Goal: Check status: Check status

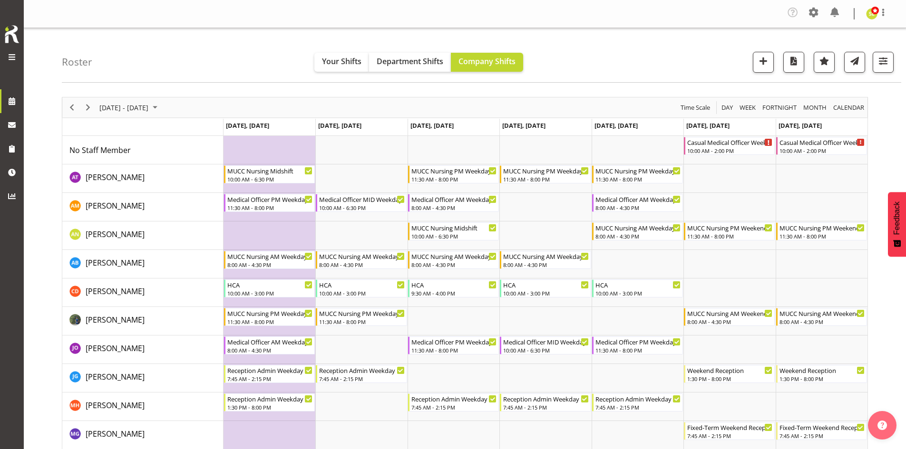
click at [273, 45] on div "Roster Your Shifts Department Shifts Company Shifts All Locations [GEOGRAPHIC_D…" at bounding box center [481, 55] width 839 height 55
click at [33, 103] on span "Roster" at bounding box center [83, 101] width 109 height 14
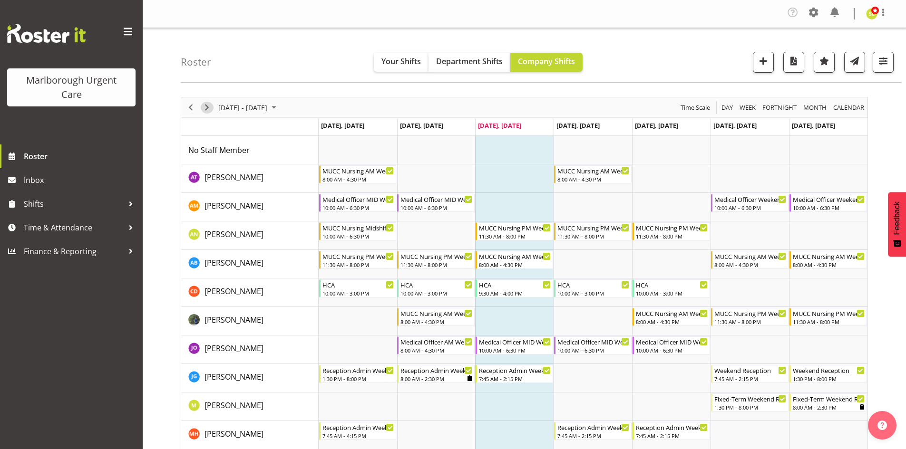
click at [209, 109] on span "Next" at bounding box center [206, 108] width 11 height 12
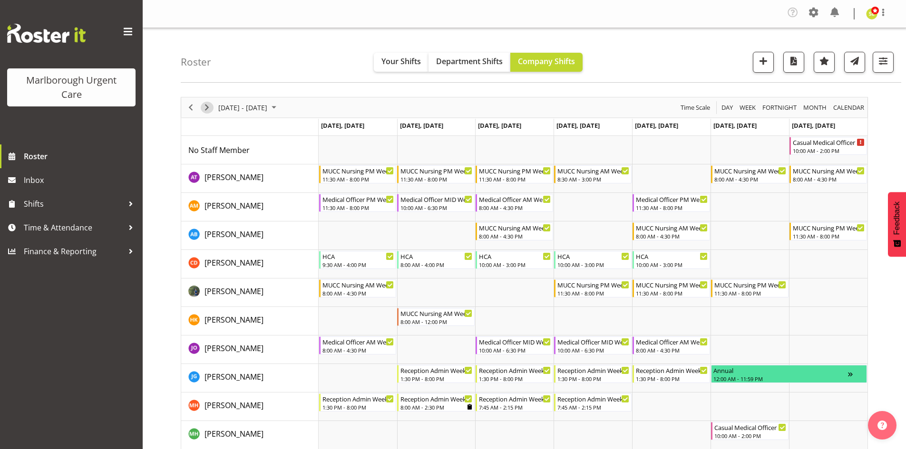
click at [207, 104] on span "Next" at bounding box center [206, 108] width 11 height 12
